Goal: Information Seeking & Learning: Learn about a topic

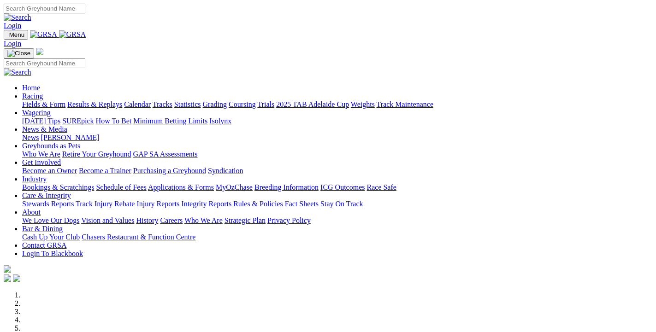
scroll to position [199, 0]
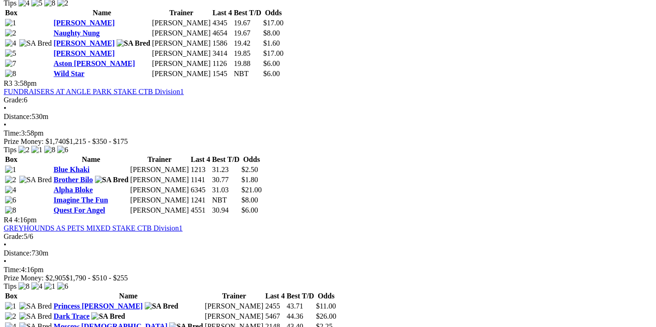
scroll to position [883, 0]
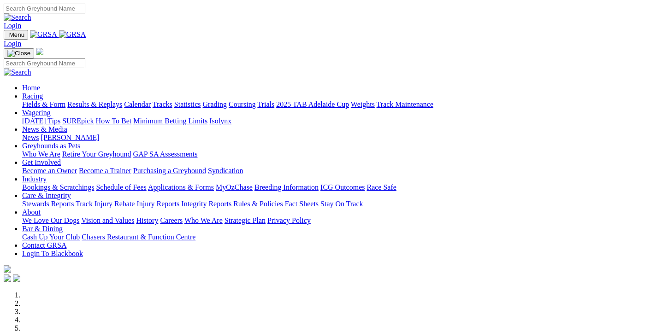
scroll to position [299, 0]
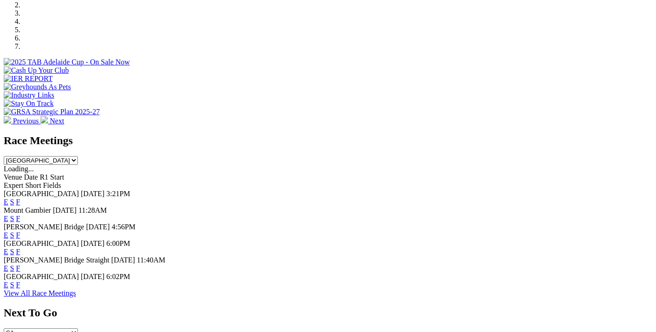
click at [20, 248] on link "F" at bounding box center [18, 252] width 4 height 8
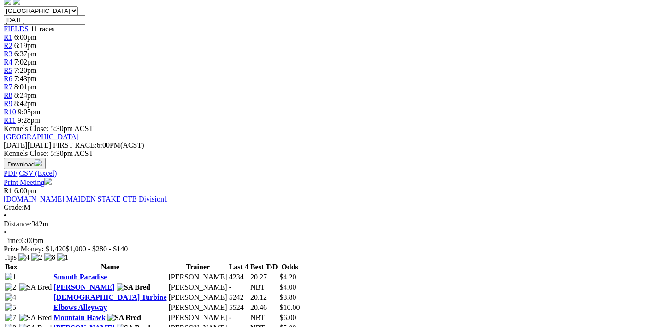
scroll to position [245, 0]
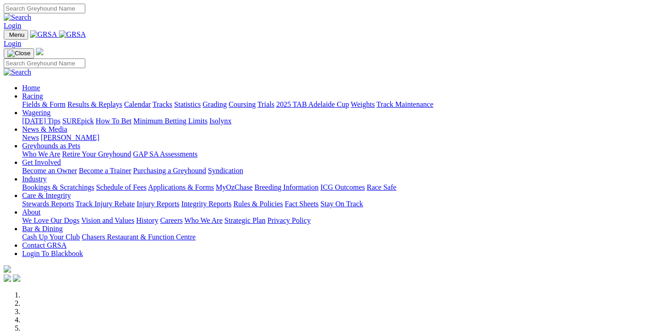
scroll to position [299, 0]
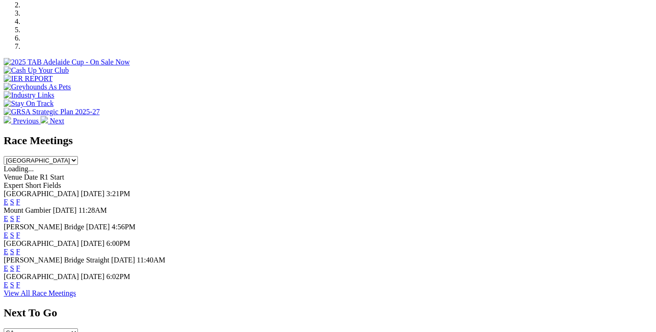
click at [20, 281] on link "F" at bounding box center [18, 285] width 4 height 8
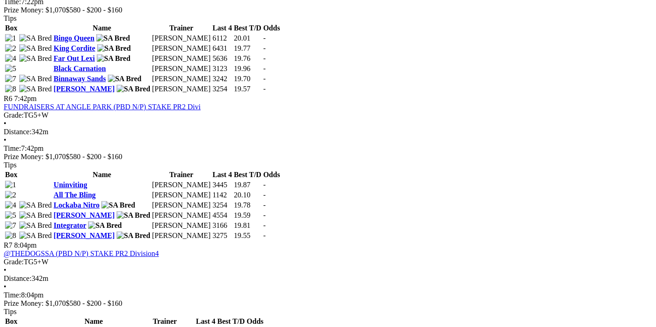
scroll to position [1226, 0]
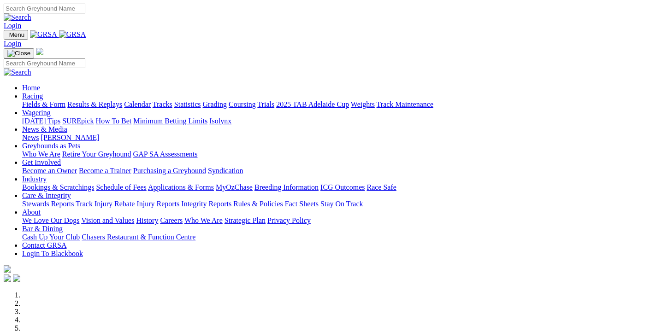
scroll to position [299, 0]
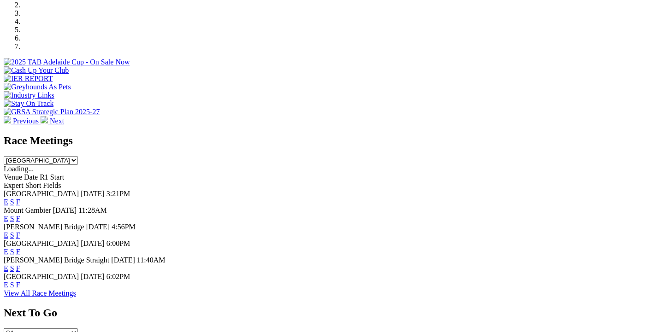
click at [20, 265] on link "F" at bounding box center [18, 269] width 4 height 8
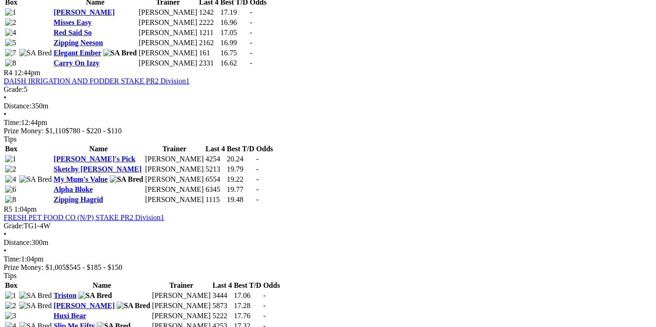
scroll to position [638, 0]
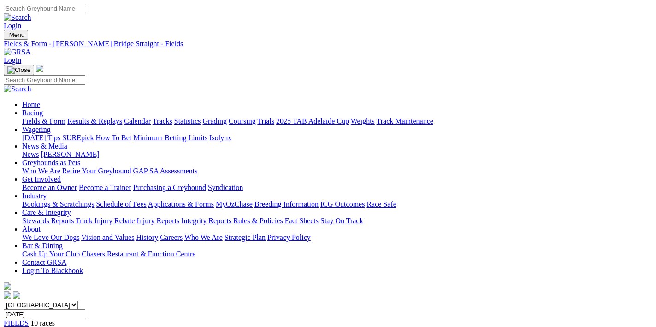
scroll to position [147, 0]
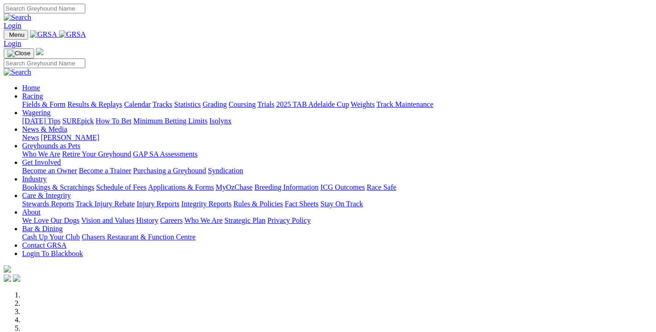
scroll to position [797, 0]
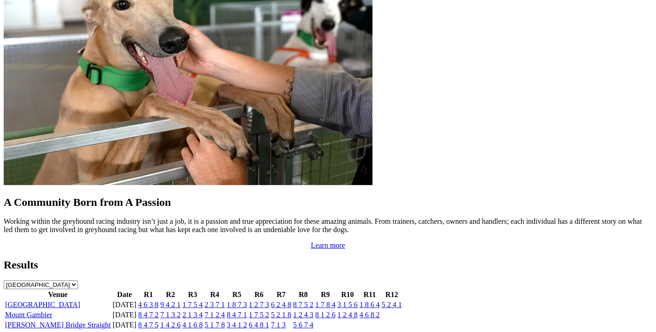
click at [51, 301] on link "[GEOGRAPHIC_DATA]" at bounding box center [42, 305] width 75 height 8
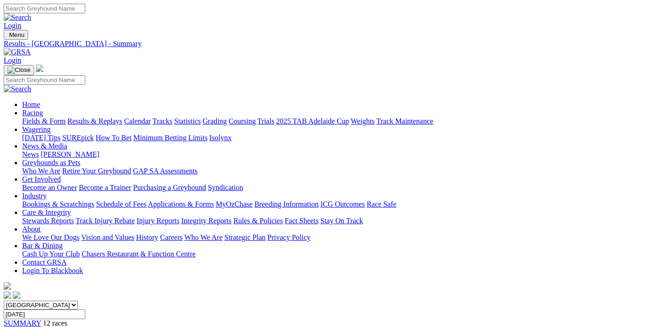
scroll to position [147, 0]
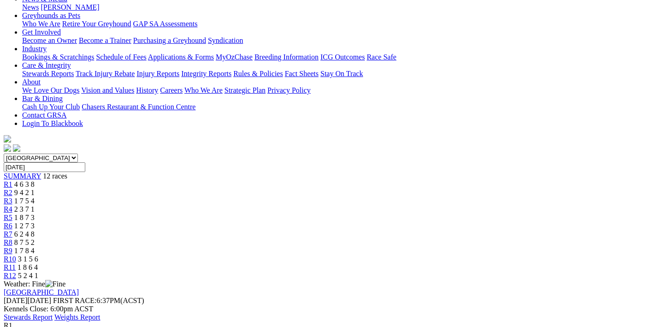
click at [53, 313] on link "Stewards Report" at bounding box center [28, 317] width 49 height 8
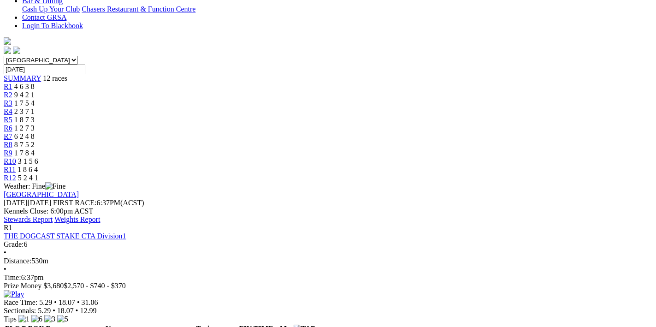
scroll to position [98, 0]
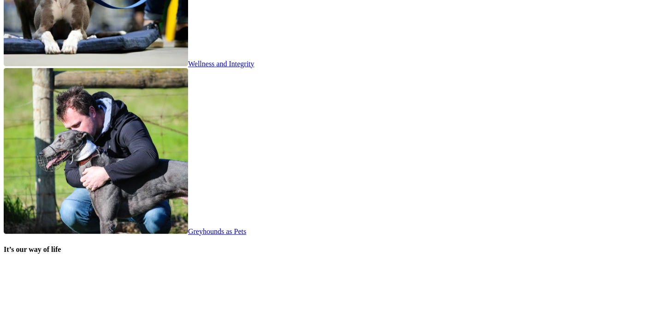
scroll to position [1844, 0]
